Goal: Task Accomplishment & Management: Manage account settings

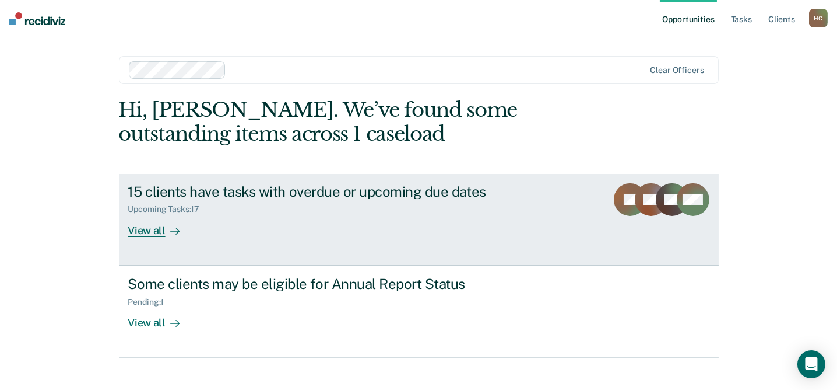
click at [142, 226] on div "View all" at bounding box center [160, 225] width 65 height 23
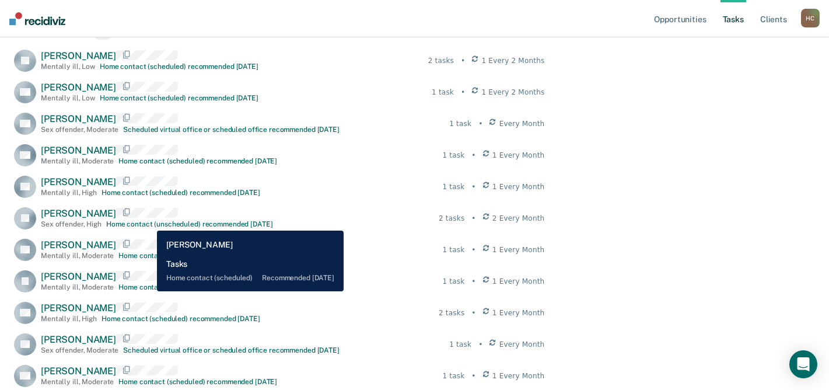
scroll to position [193, 0]
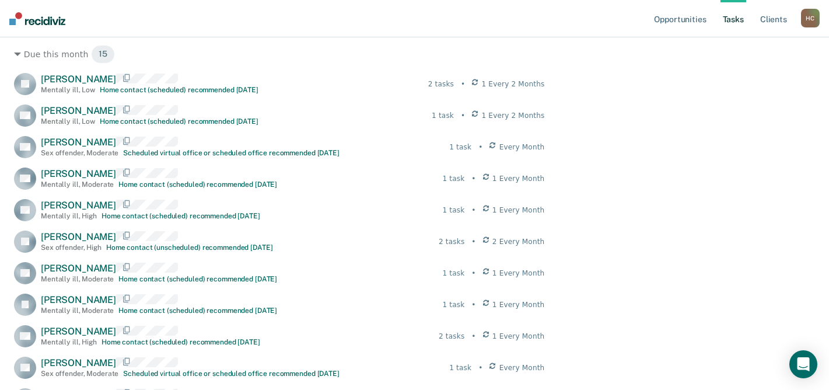
drag, startPoint x: 792, startPoint y: 1, endPoint x: 396, endPoint y: 251, distance: 468.8
click at [396, 251] on div "[PERSON_NAME] [PERSON_NAME] Sex offender , High Home contact (unscheduled) reco…" at bounding box center [279, 241] width 530 height 22
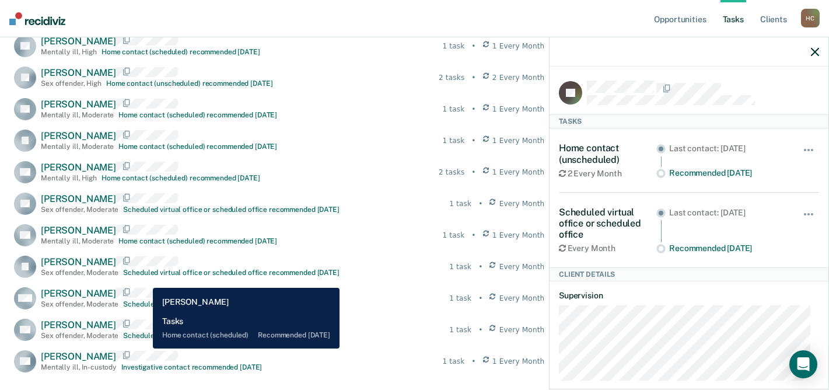
scroll to position [368, 0]
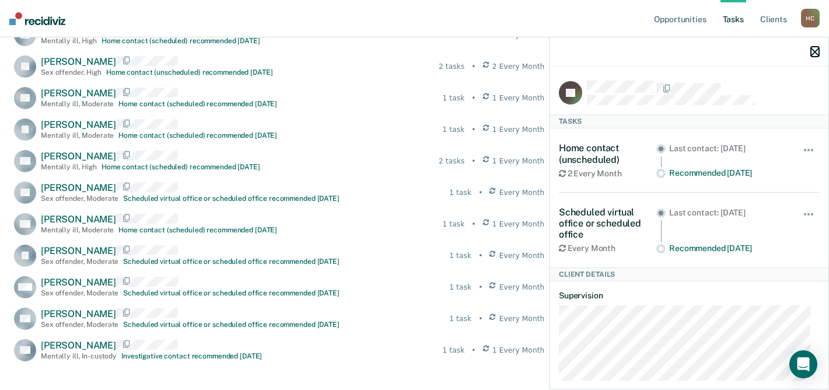
click at [816, 50] on icon "button" at bounding box center [815, 52] width 8 height 8
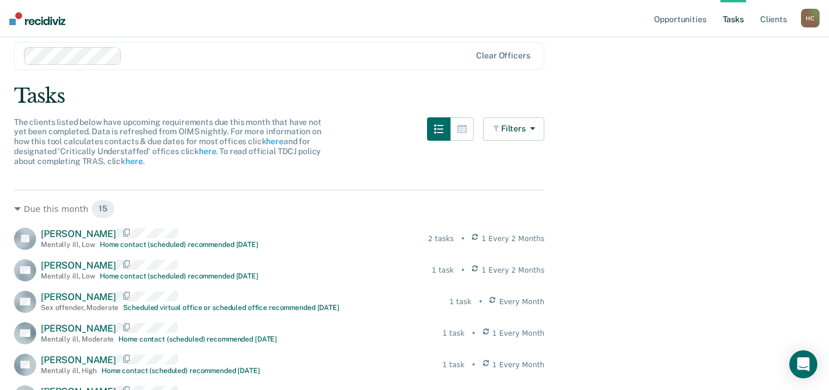
scroll to position [58, 0]
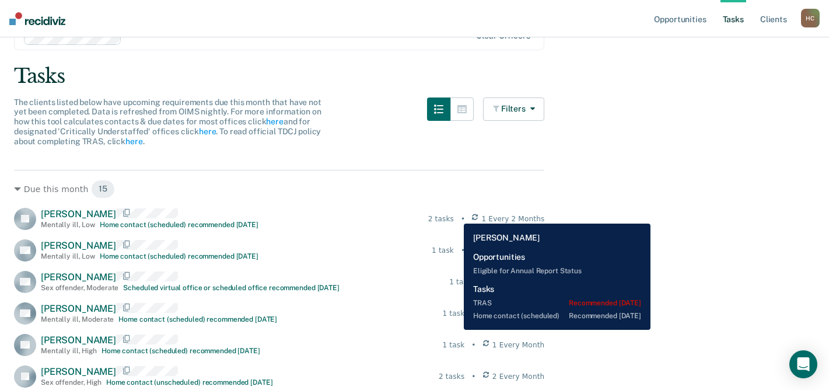
click at [454, 215] on div "2 tasks" at bounding box center [441, 218] width 26 height 10
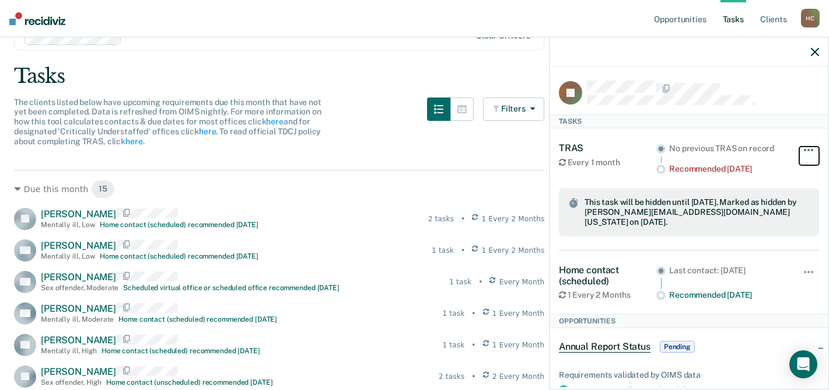
click at [807, 149] on span "button" at bounding box center [808, 150] width 2 height 2
click at [776, 143] on div "No previous TRAS on record" at bounding box center [727, 148] width 117 height 10
click at [376, 185] on div "Due this month 15" at bounding box center [279, 189] width 530 height 19
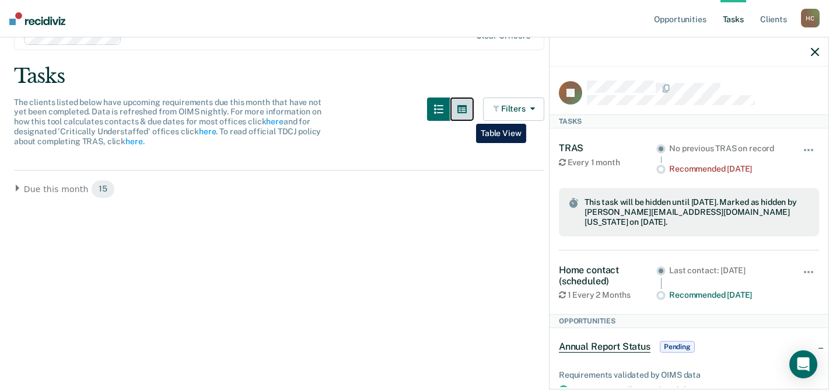
click at [466, 115] on button "button" at bounding box center [461, 108] width 23 height 23
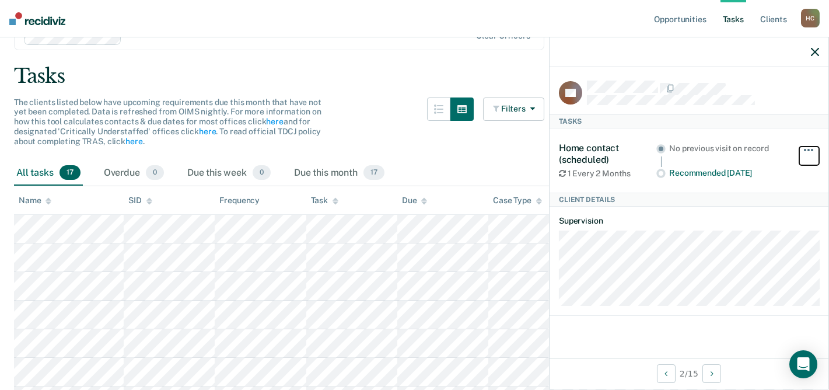
click at [808, 149] on span "button" at bounding box center [808, 150] width 2 height 2
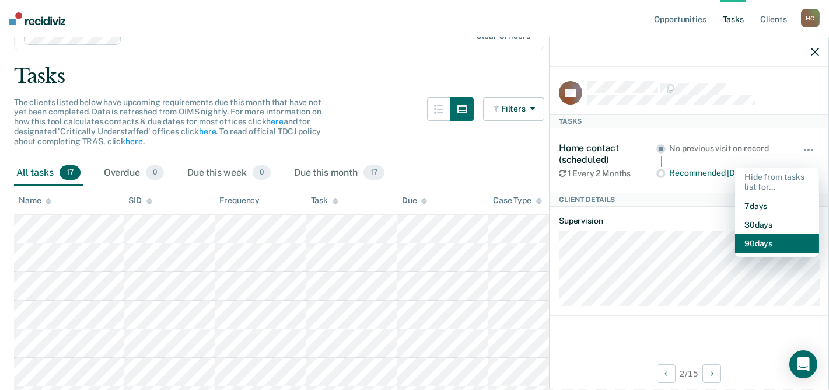
click at [778, 236] on button "90 days" at bounding box center [777, 243] width 84 height 19
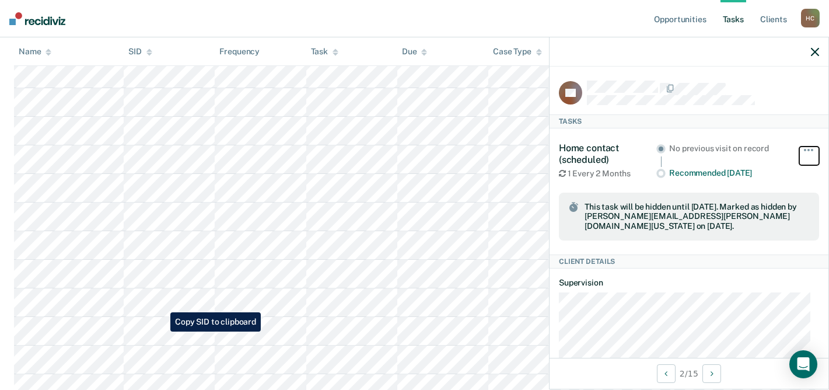
scroll to position [233, 0]
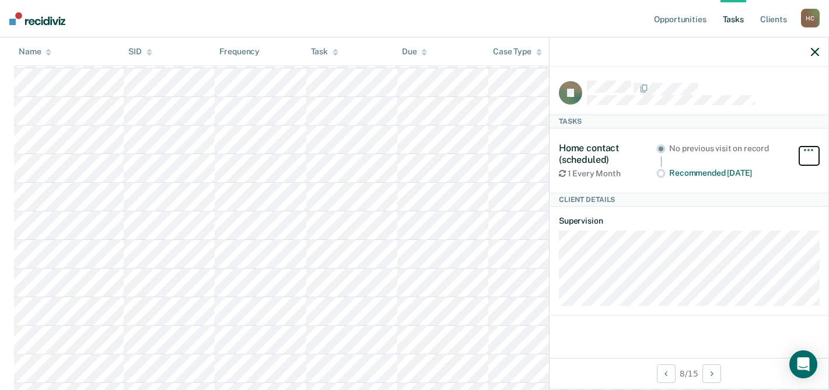
click at [807, 149] on button "button" at bounding box center [809, 155] width 20 height 19
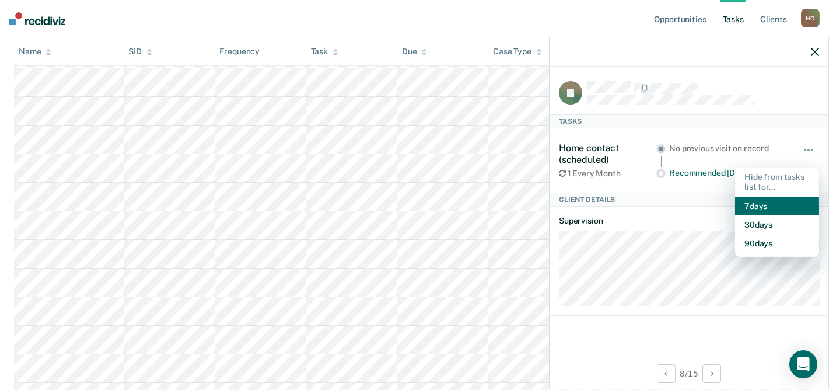
click at [778, 208] on button "7 days" at bounding box center [777, 206] width 84 height 19
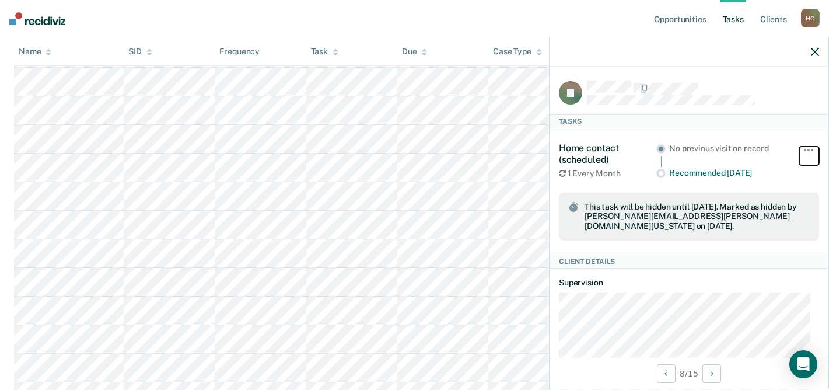
scroll to position [0, 0]
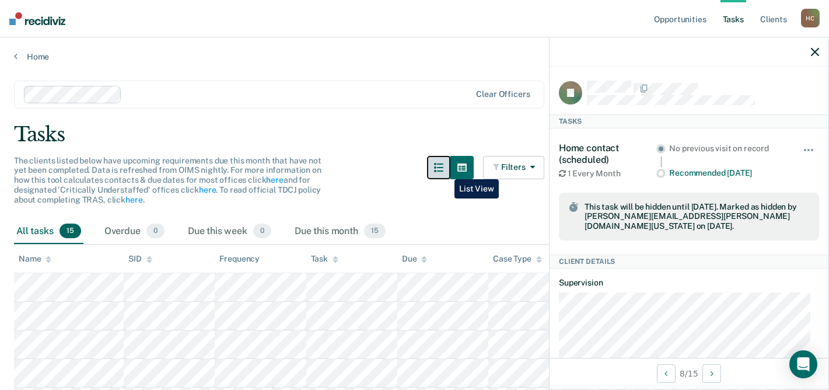
click at [443, 170] on icon "button" at bounding box center [438, 167] width 9 height 9
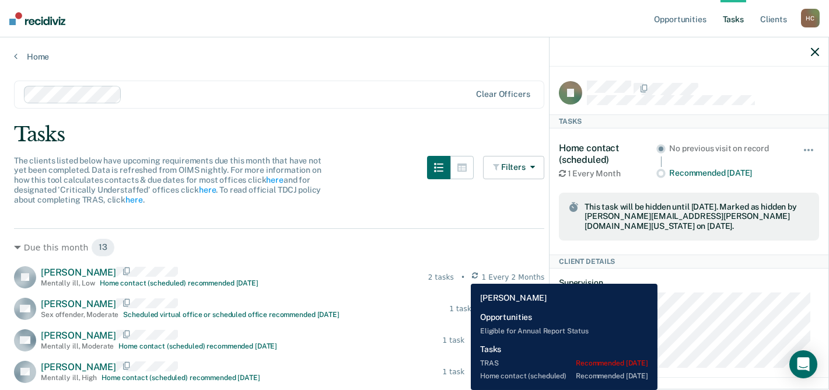
click at [454, 275] on div "2 tasks" at bounding box center [441, 277] width 26 height 10
